Goal: Task Accomplishment & Management: Manage account settings

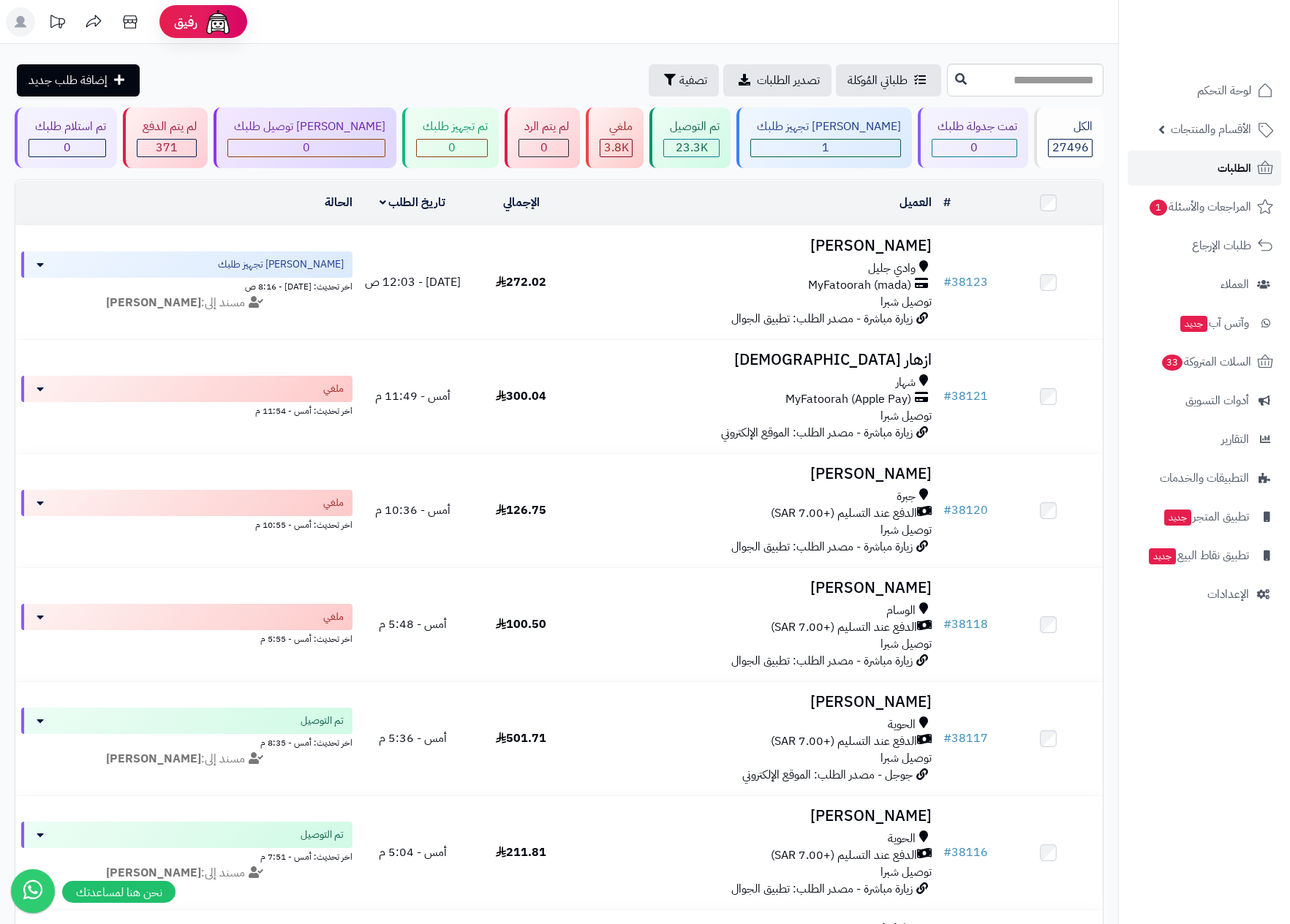
click at [1224, 165] on span "الطلبات" at bounding box center [1234, 168] width 34 height 20
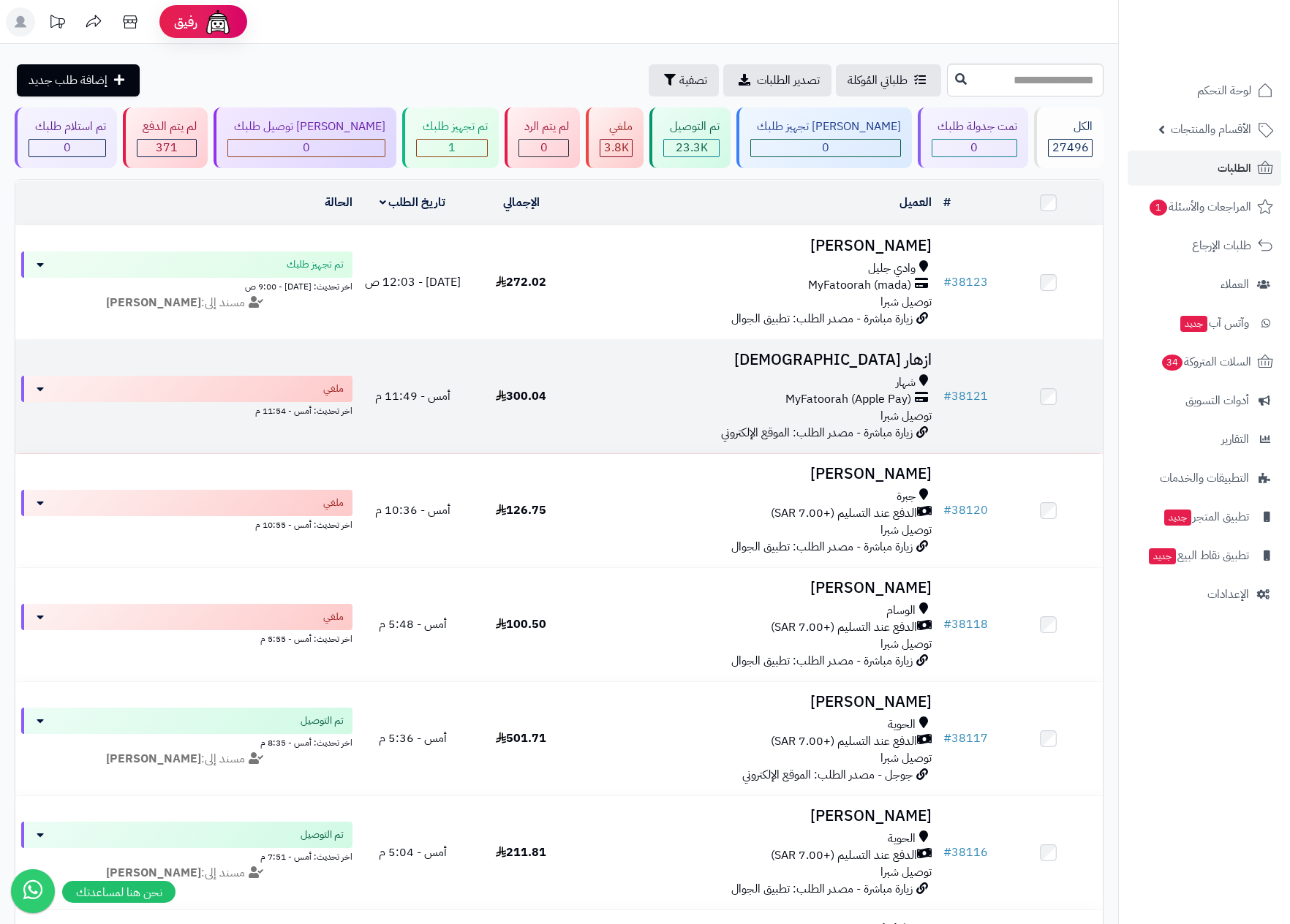
click at [669, 397] on div "MyFatoorah (Apple Pay)" at bounding box center [755, 399] width 350 height 17
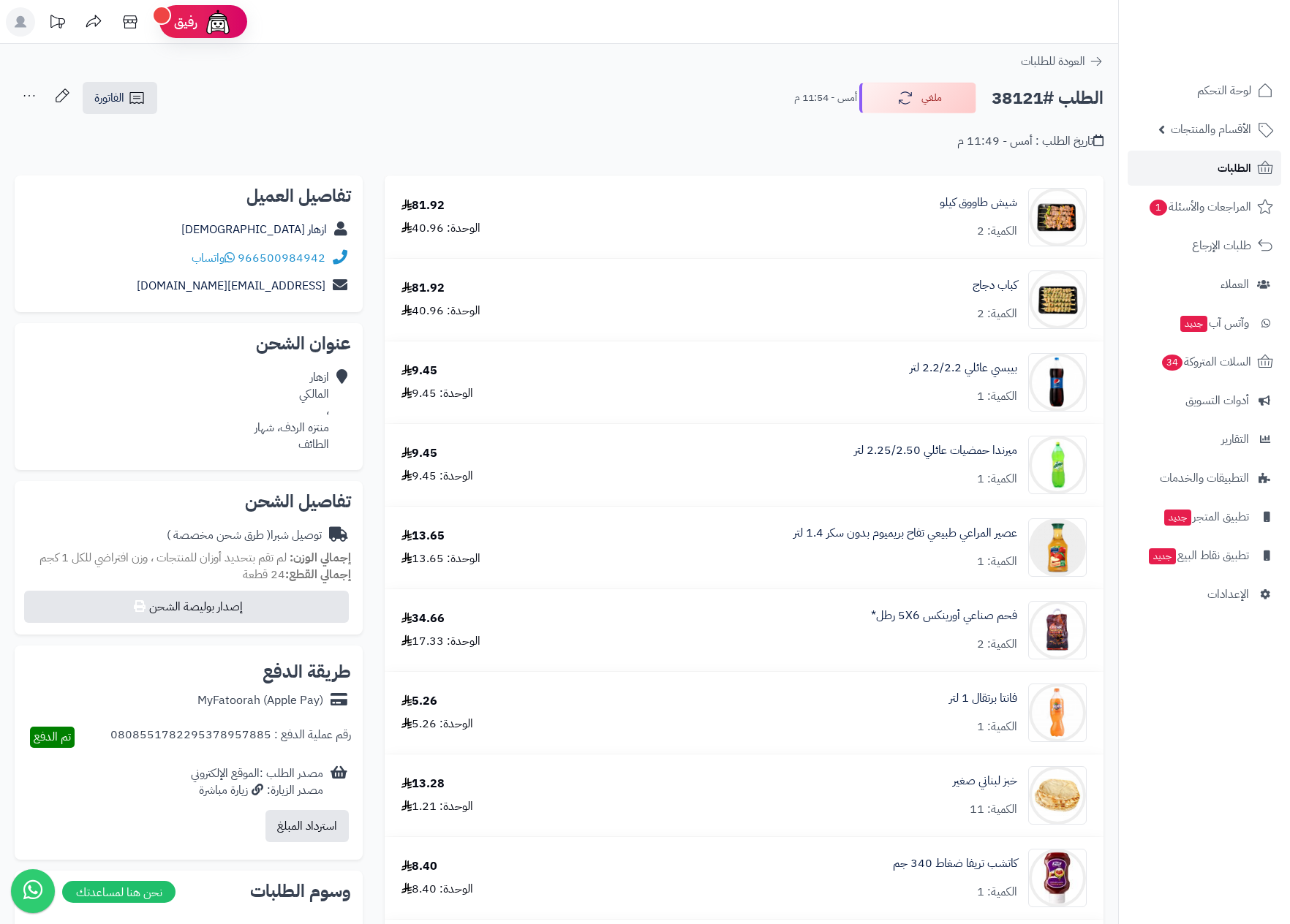
click at [1198, 168] on link "الطلبات" at bounding box center [1204, 168] width 153 height 35
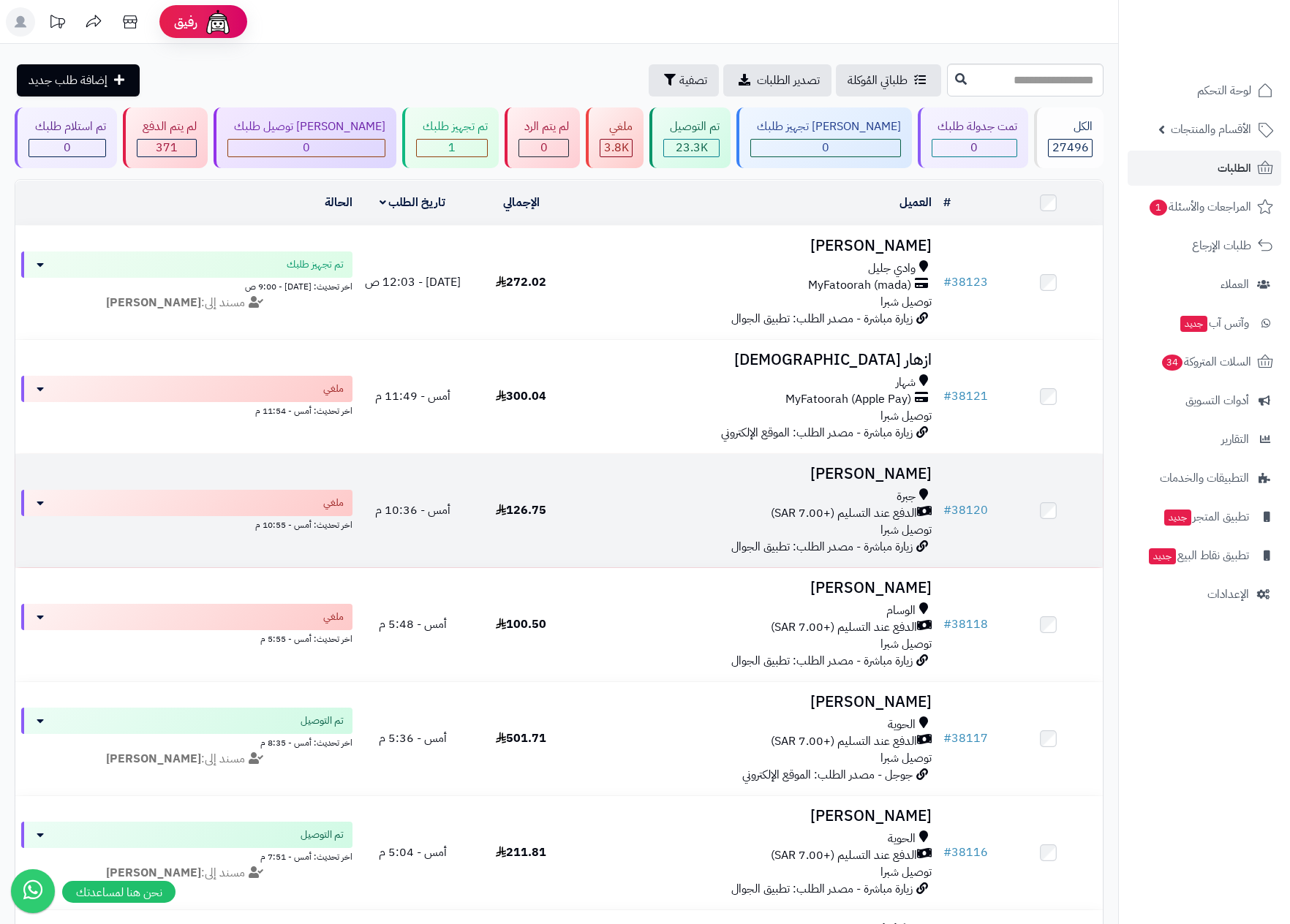
click at [584, 509] on div "الدفع عند التسليم (+7.00 SAR)" at bounding box center [755, 513] width 350 height 17
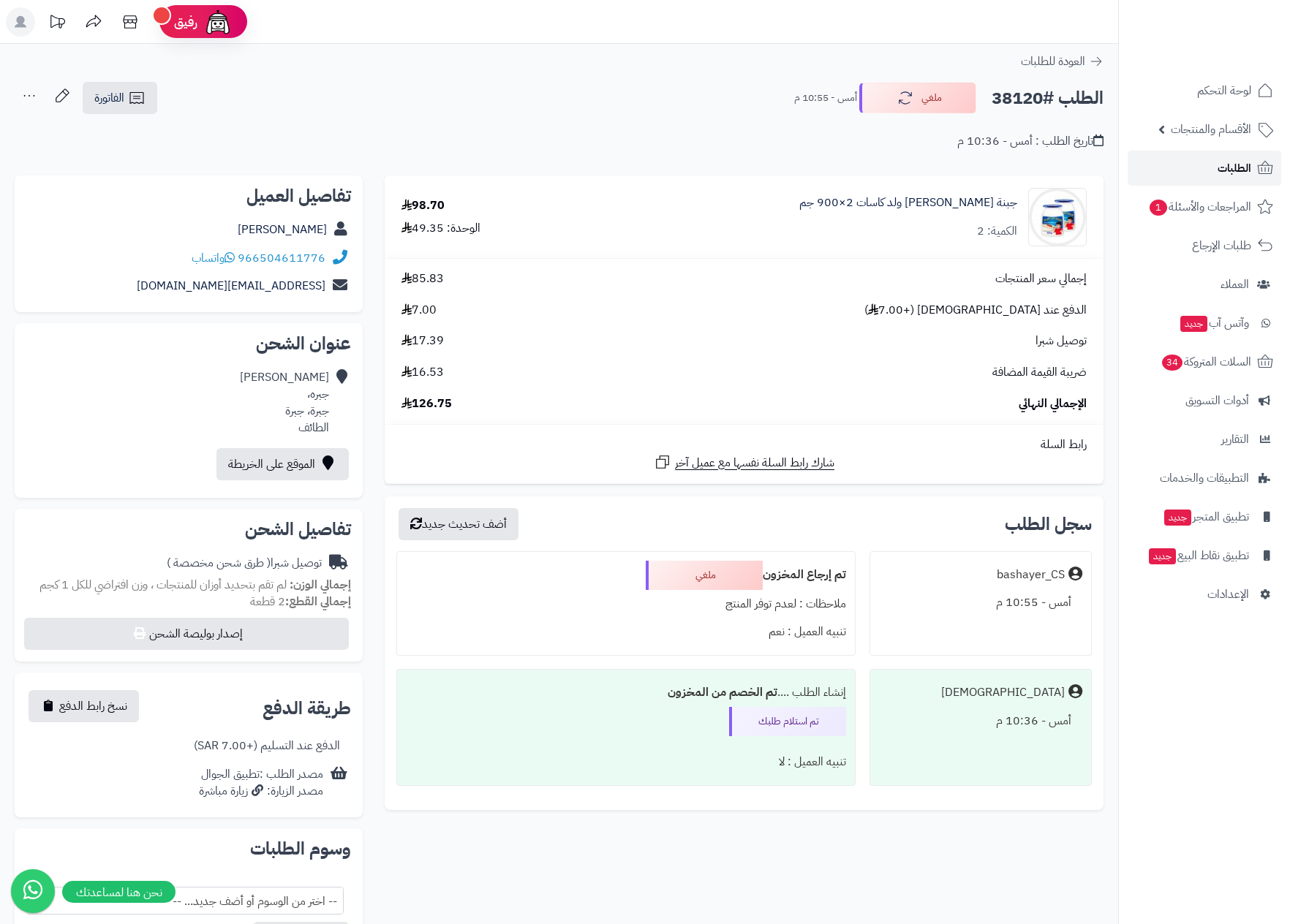
click at [1220, 169] on span "الطلبات" at bounding box center [1234, 168] width 34 height 20
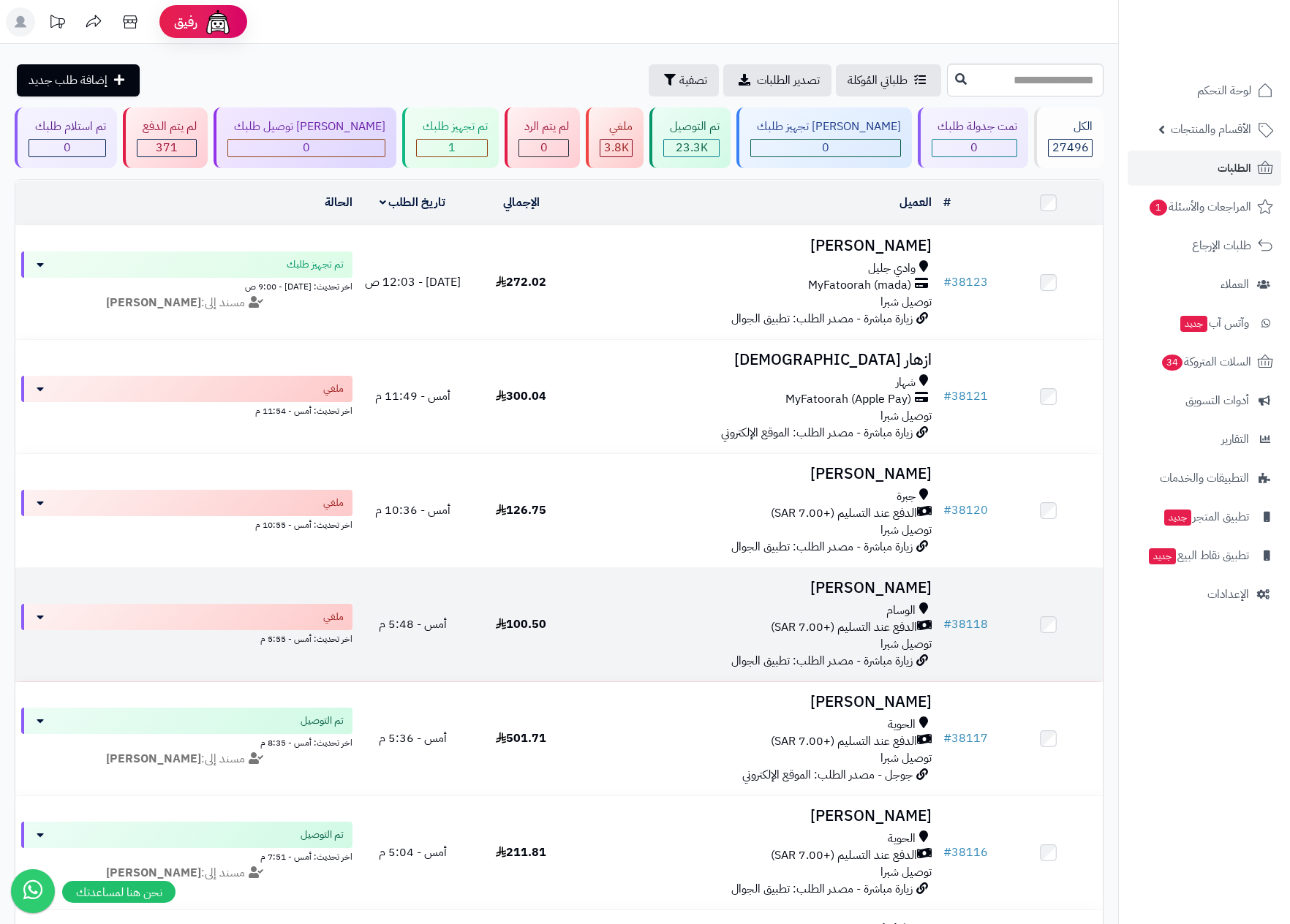
click at [768, 599] on td "[PERSON_NAME] الوسام الدفع عند التسليم (+7.00 SAR) توصيل شبرا زيارة مباشرة - مص…" at bounding box center [756, 625] width 362 height 113
click at [720, 619] on div "الدفع عند التسليم (+7.00 SAR)" at bounding box center [755, 627] width 350 height 17
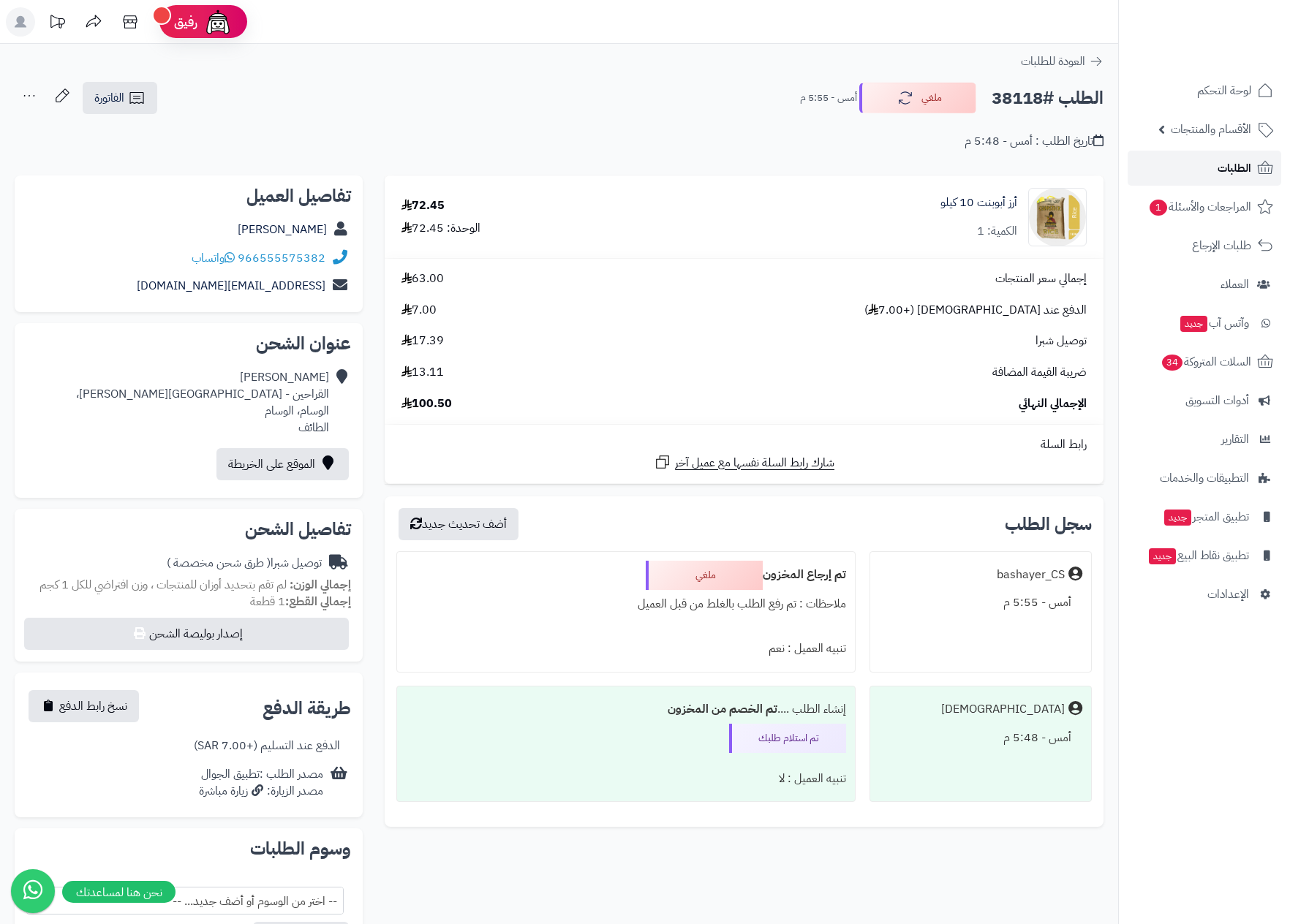
click at [1209, 165] on link "الطلبات" at bounding box center [1204, 168] width 153 height 35
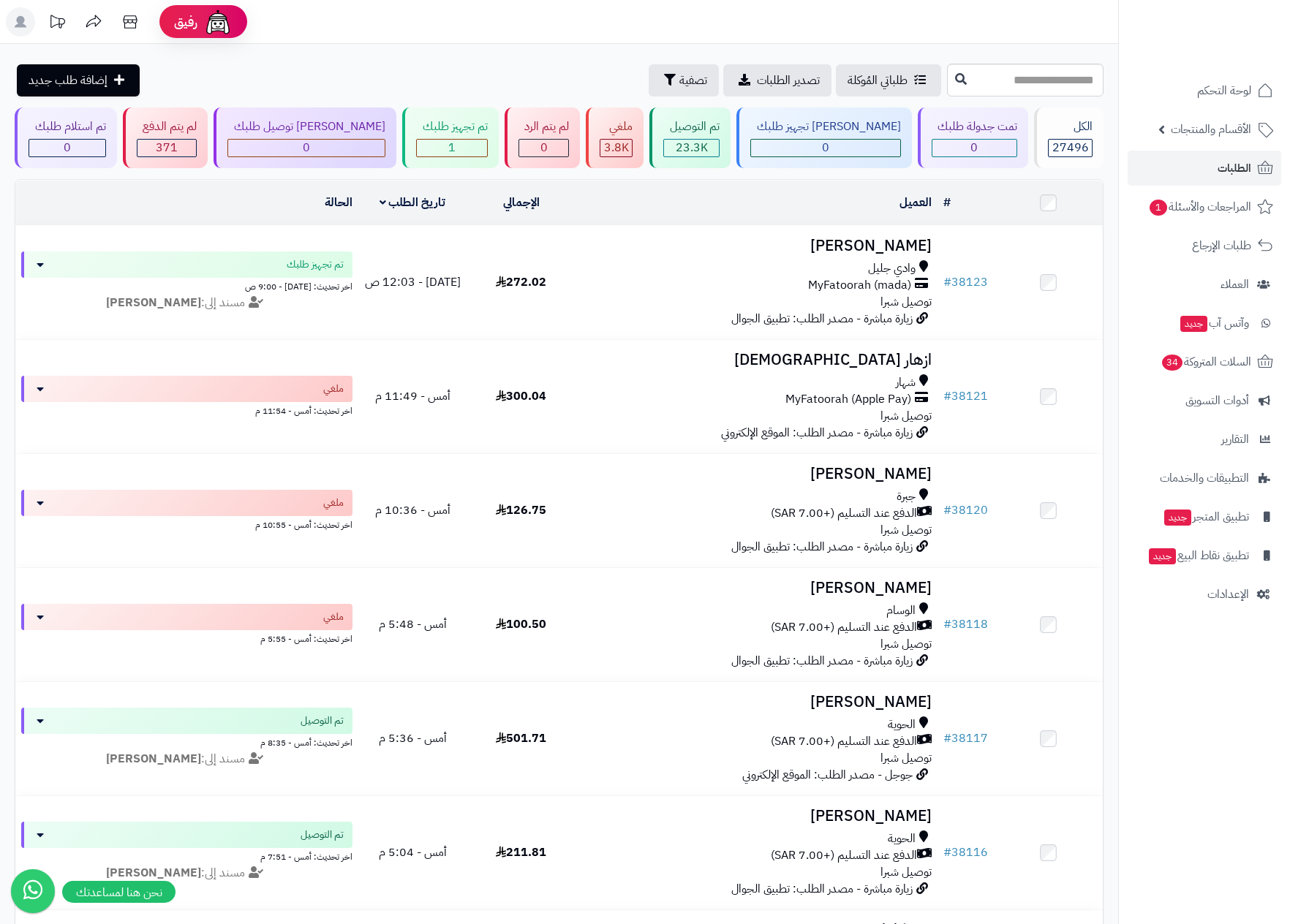
click at [1143, 676] on nav "لوحة التحكم الأقسام والمنتجات المنتجات الأقسام الماركات مواصفات المنتجات مواصفا…" at bounding box center [1204, 480] width 172 height 924
